Goal: Task Accomplishment & Management: Use online tool/utility

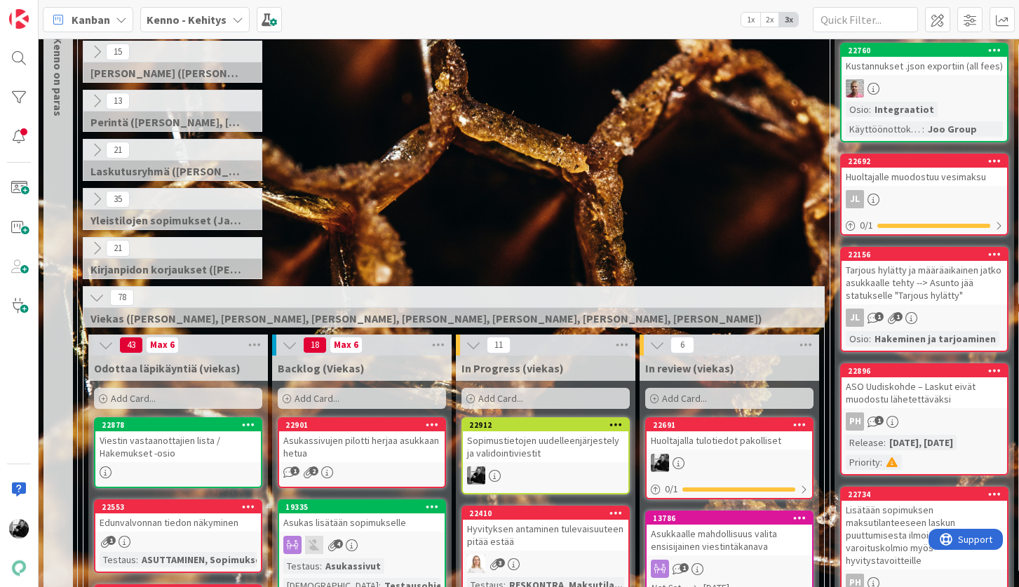
scroll to position [100, 0]
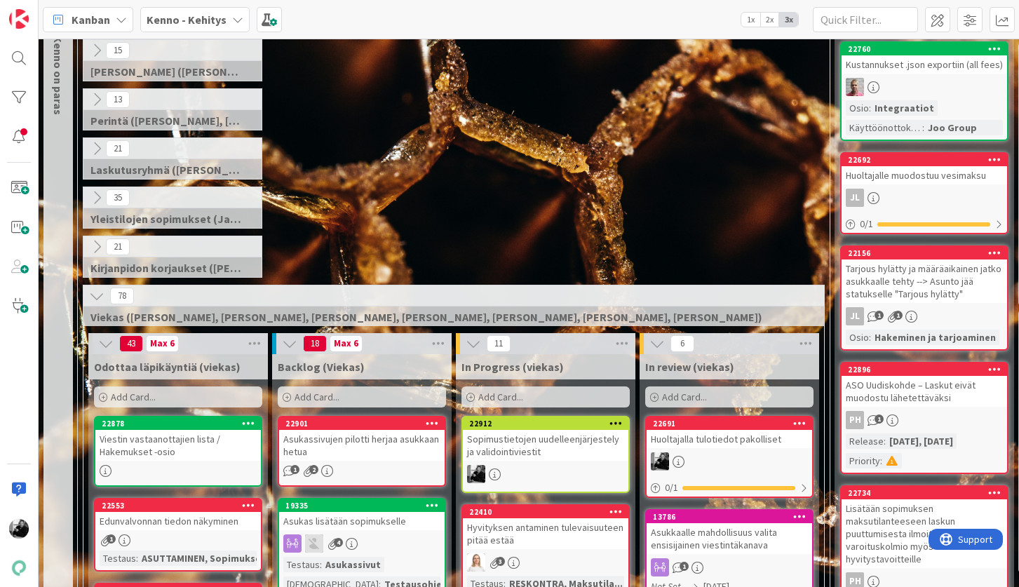
click at [532, 443] on div "Sopimustietojen uudelleenjärjestely ja validointiviestit" at bounding box center [546, 445] width 166 height 31
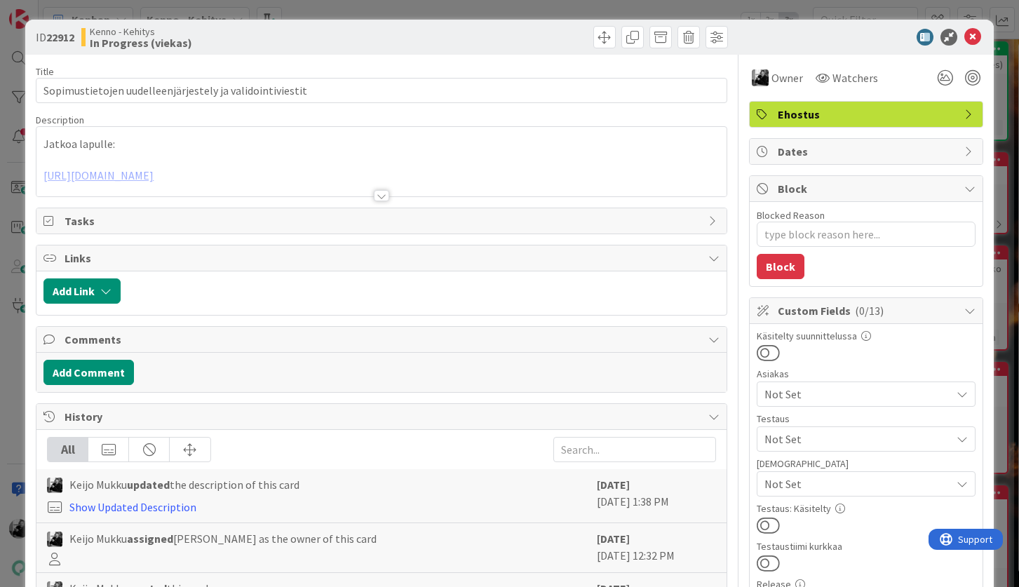
type textarea "x"
drag, startPoint x: 47, startPoint y: 38, endPoint x: 78, endPoint y: 38, distance: 30.9
click at [78, 38] on div "ID 22912 Kenno - Kehitys In Progress (viekas)" at bounding box center [207, 37] width 342 height 22
copy b "22912"
click at [384, 196] on div at bounding box center [381, 195] width 15 height 11
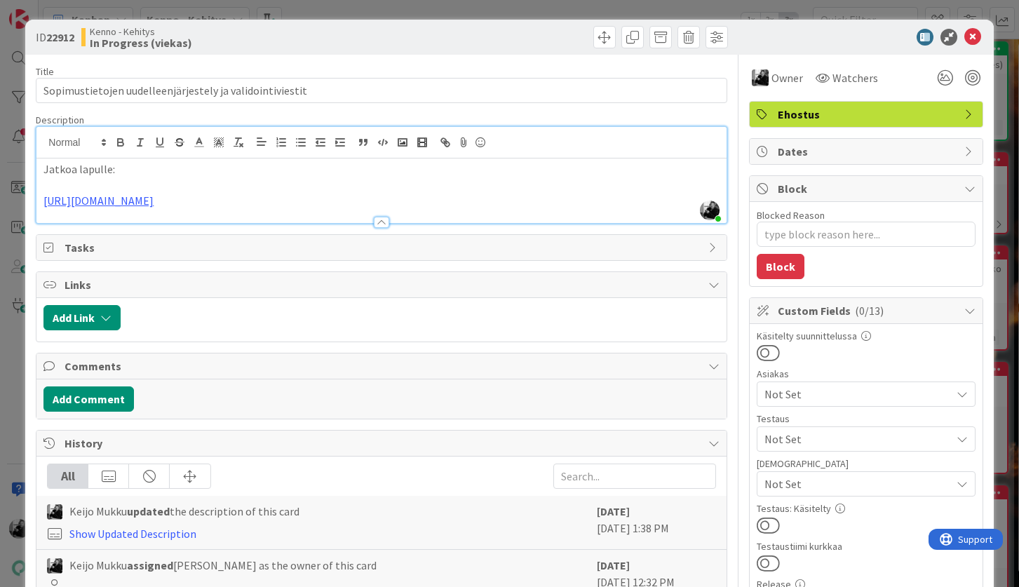
click at [592, 206] on p "[URL][DOMAIN_NAME]" at bounding box center [381, 201] width 676 height 16
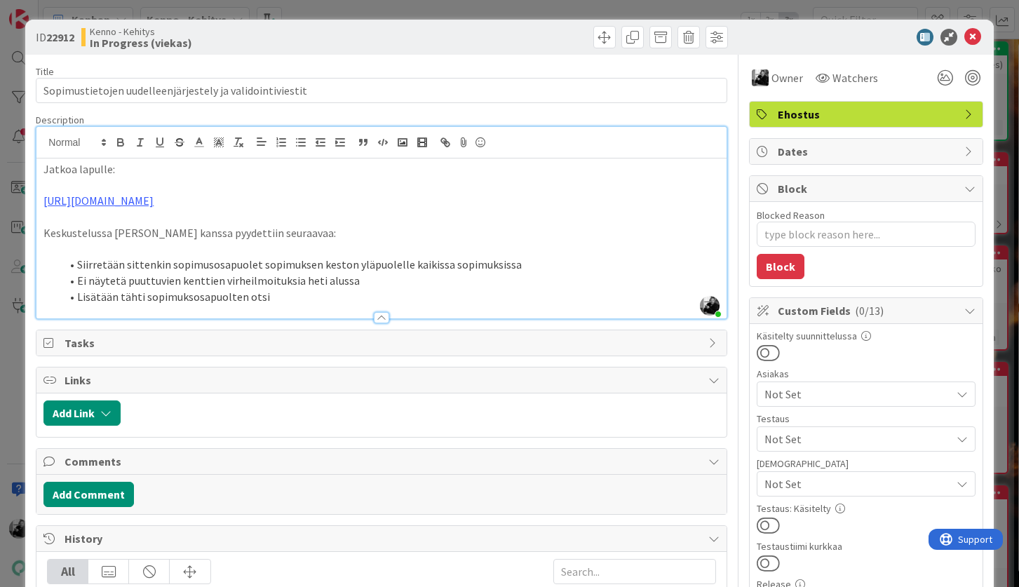
drag, startPoint x: 184, startPoint y: 298, endPoint x: 234, endPoint y: 304, distance: 50.1
click at [184, 298] on li "Lisätään tähti sopimuksosapuolten otsi" at bounding box center [389, 297] width 659 height 16
click at [340, 292] on li "Lisätään tähti sopimusosapuolten otsi" at bounding box center [389, 297] width 659 height 16
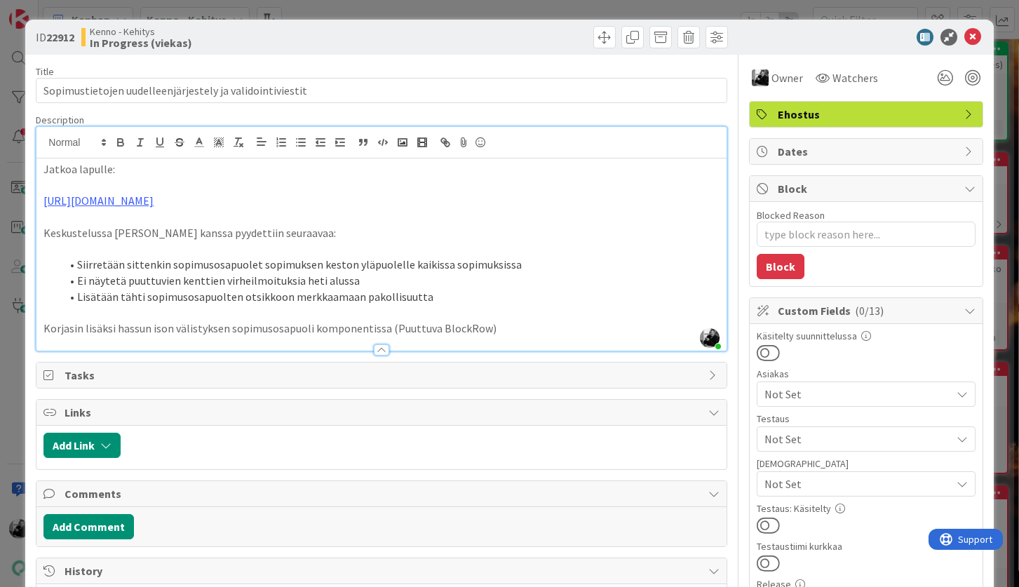
click at [513, 333] on p "Korjasin lisäksi hassun ison välistyksen sopimusosapuoli komponentissa (Puuttuv…" at bounding box center [381, 329] width 676 height 16
click at [980, 42] on icon at bounding box center [973, 37] width 17 height 17
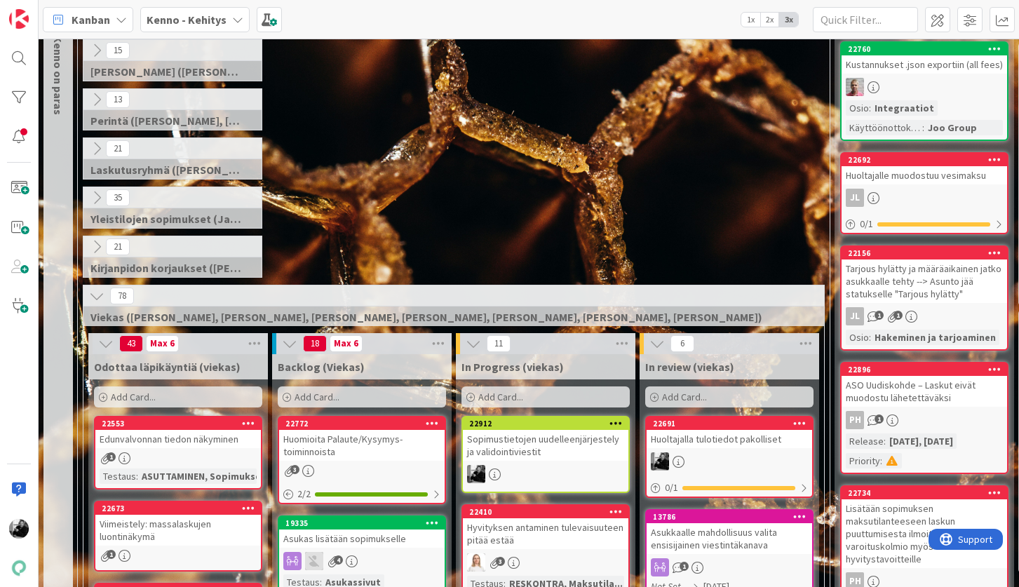
click at [532, 442] on div "Sopimustietojen uudelleenjärjestely ja validointiviestit" at bounding box center [546, 445] width 166 height 31
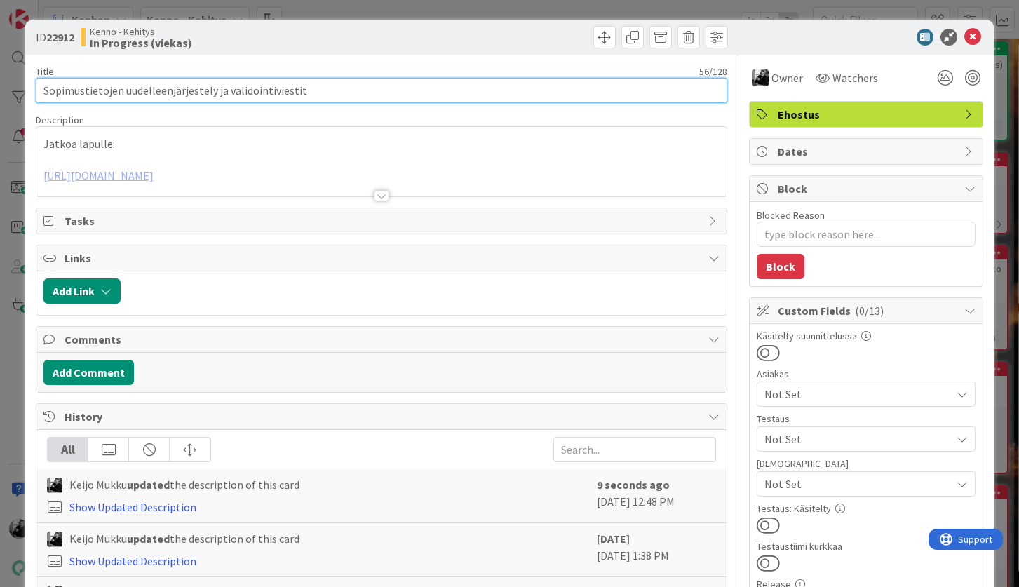
click at [313, 89] on input "Sopimustietojen uudelleenjärjestely ja validointiviestit" at bounding box center [381, 90] width 691 height 25
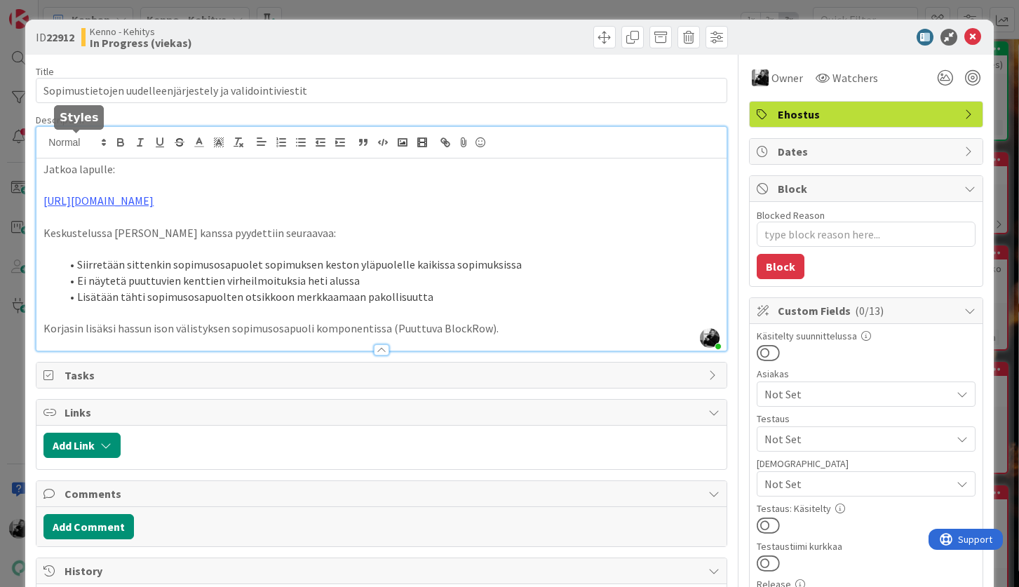
click at [46, 142] on div "[PERSON_NAME] just joined Jatkoa lapulle: [URL][DOMAIN_NAME] Keskustelussa Tomm…" at bounding box center [381, 239] width 690 height 224
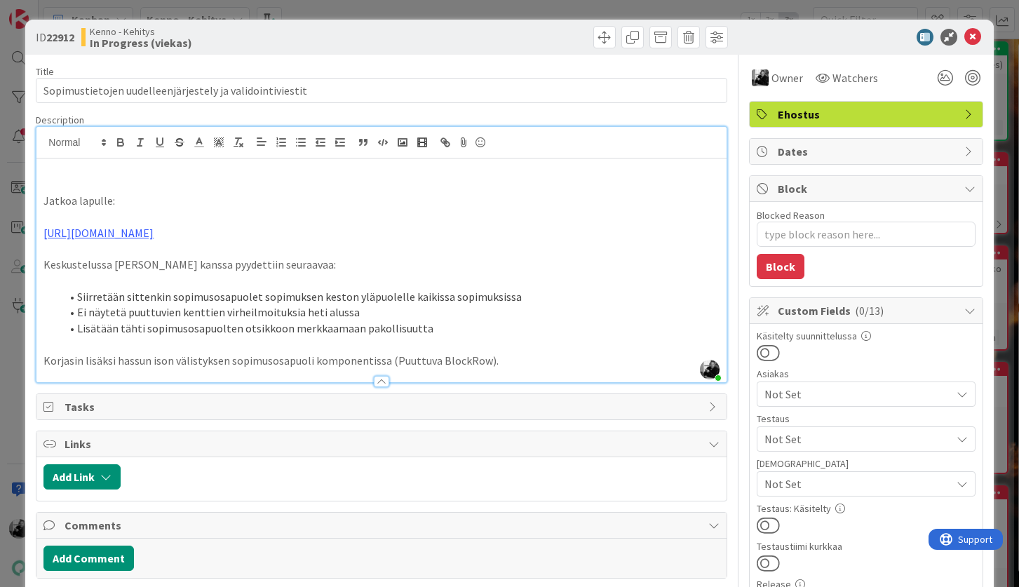
type textarea "x"
click at [975, 26] on div "ID 22912 Kenno - Kehitys In Progress (viekas)" at bounding box center [509, 37] width 968 height 35
click at [972, 36] on icon at bounding box center [973, 37] width 17 height 17
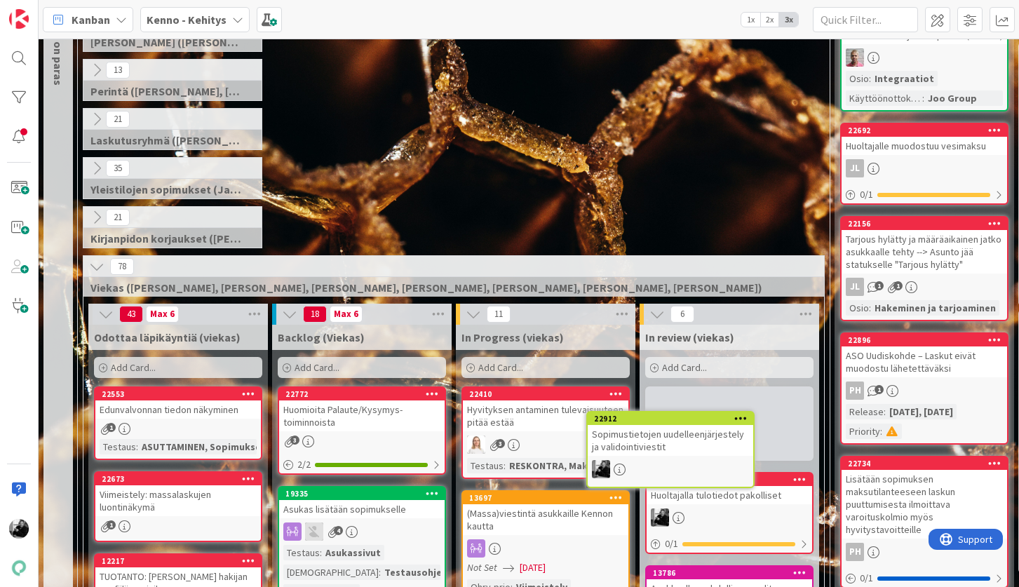
scroll to position [135, 0]
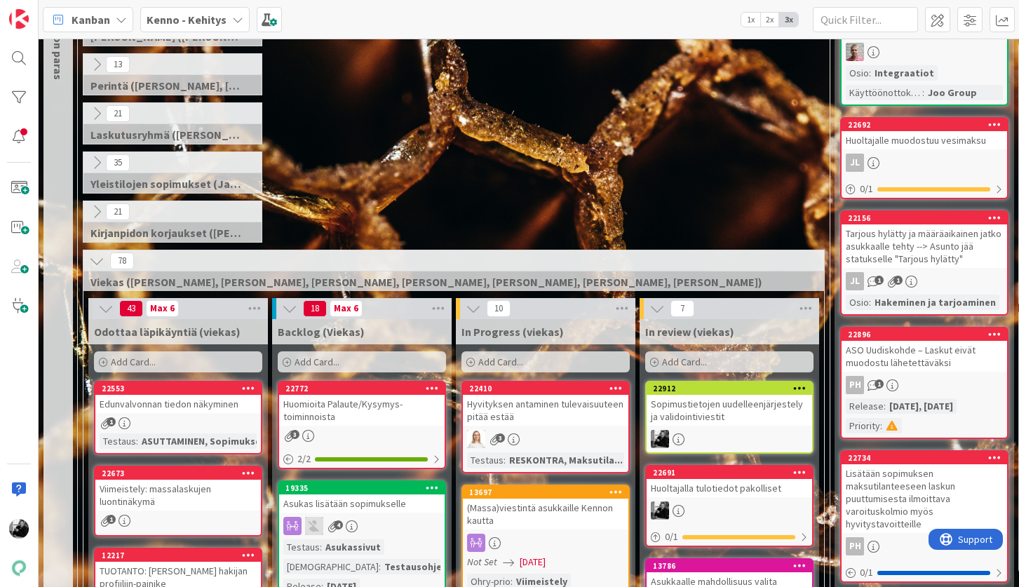
drag, startPoint x: 525, startPoint y: 428, endPoint x: 304, endPoint y: 585, distance: 271.1
click at [756, 407] on div "Sopimustietojen uudelleenjärjestely ja validointiviestit" at bounding box center [730, 410] width 166 height 31
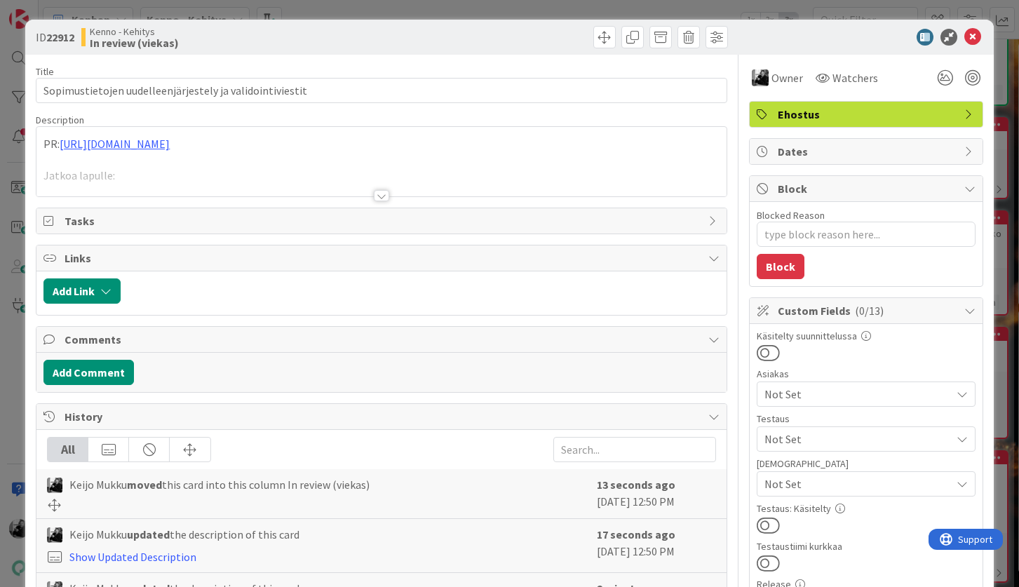
type textarea "x"
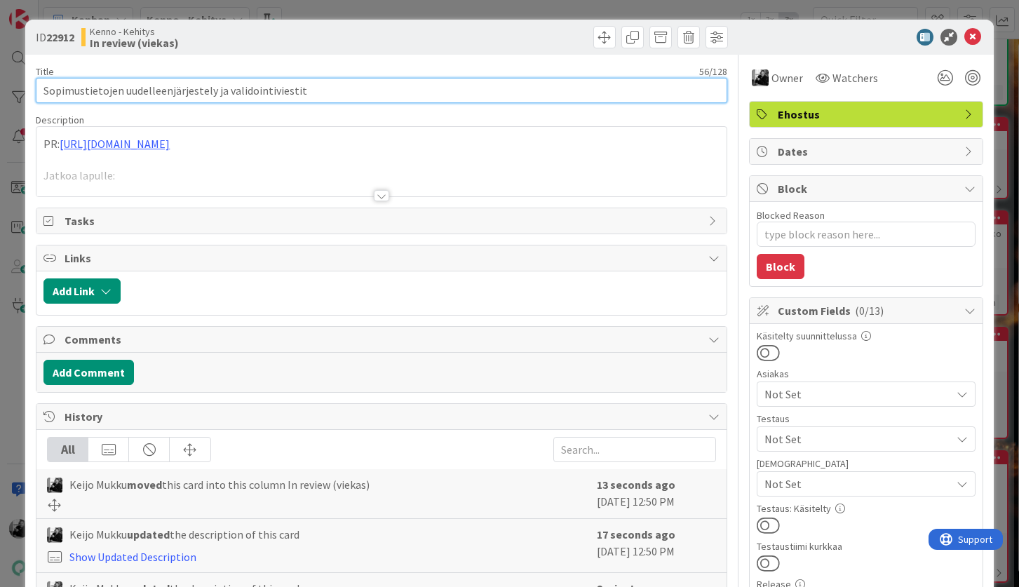
drag, startPoint x: 315, startPoint y: 90, endPoint x: -48, endPoint y: 80, distance: 362.8
click at [0, 80] on html "Kanban Kenno - Kehitys 1x 2x 3x 3 Kenno on paras 341 Tekninen feature suunnitte…" at bounding box center [509, 293] width 1019 height 587
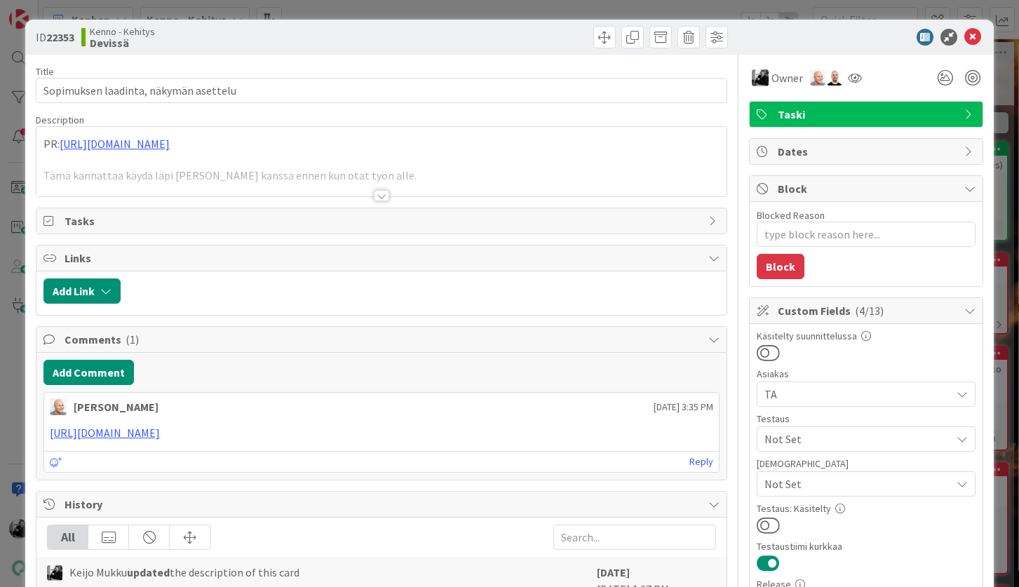
type textarea "x"
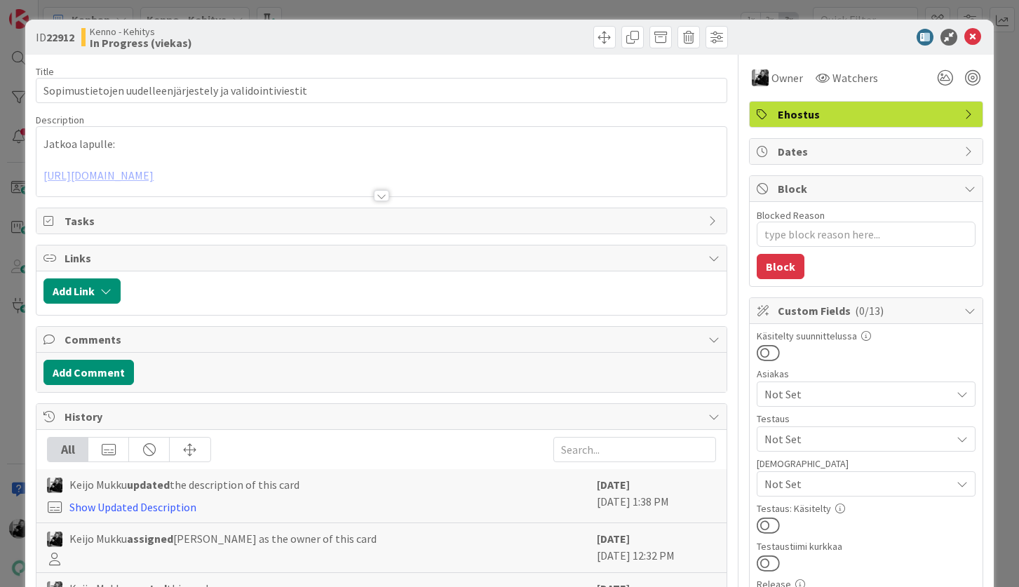
type textarea "x"
